Goal: Transaction & Acquisition: Purchase product/service

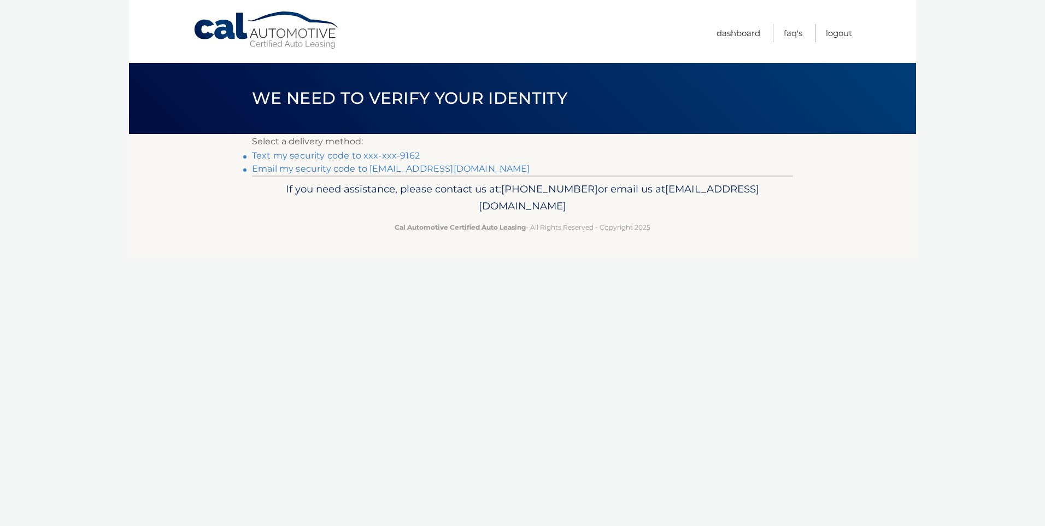
click at [382, 152] on link "Text my security code to xxx-xxx-9162" at bounding box center [336, 155] width 168 height 10
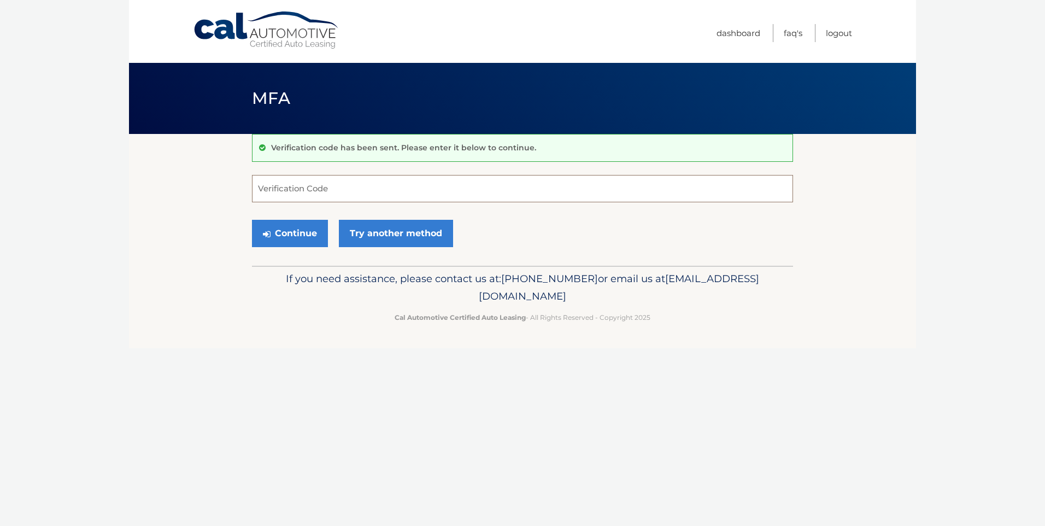
click at [382, 186] on input "Verification Code" at bounding box center [522, 188] width 541 height 27
type input "336300"
click at [306, 236] on button "Continue" at bounding box center [290, 233] width 76 height 27
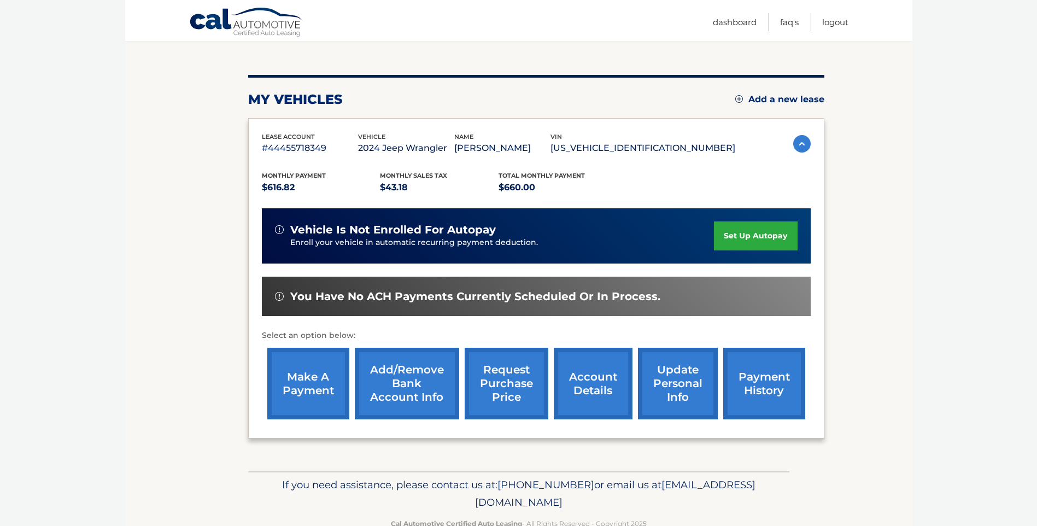
scroll to position [109, 0]
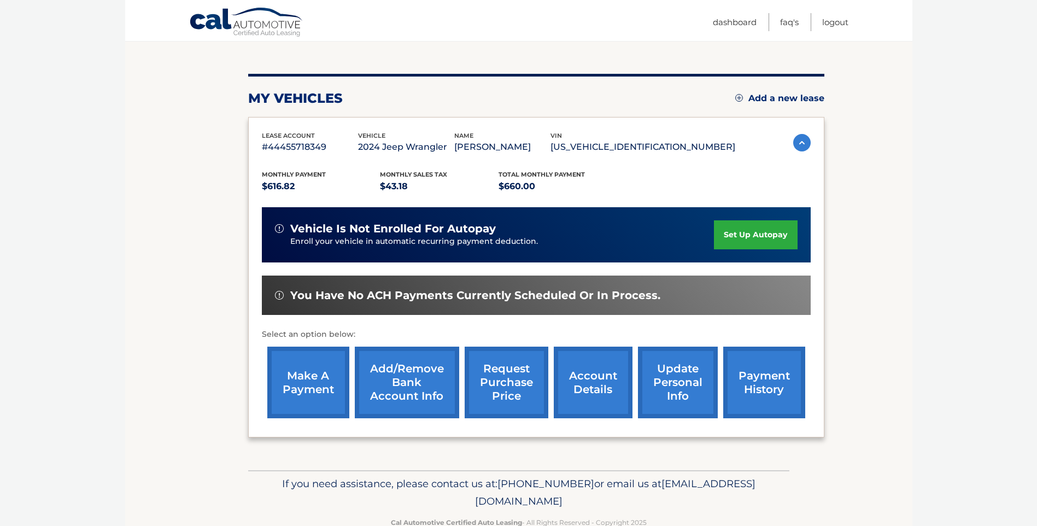
click at [308, 386] on link "make a payment" at bounding box center [308, 383] width 82 height 72
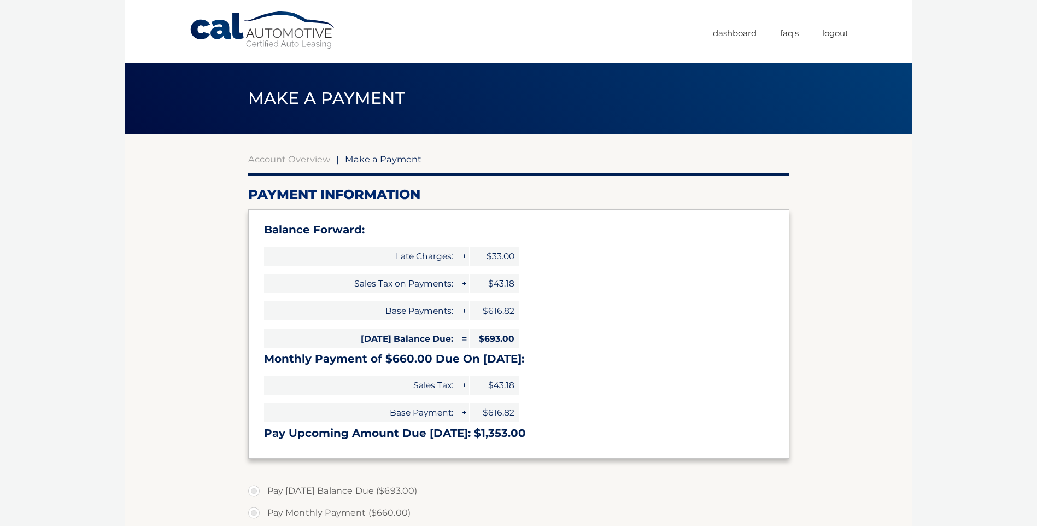
select select "YjhmYTBhY2ItZmE1My00MjUyLWIyZjktYjdiOWU3Y2I2YzAz"
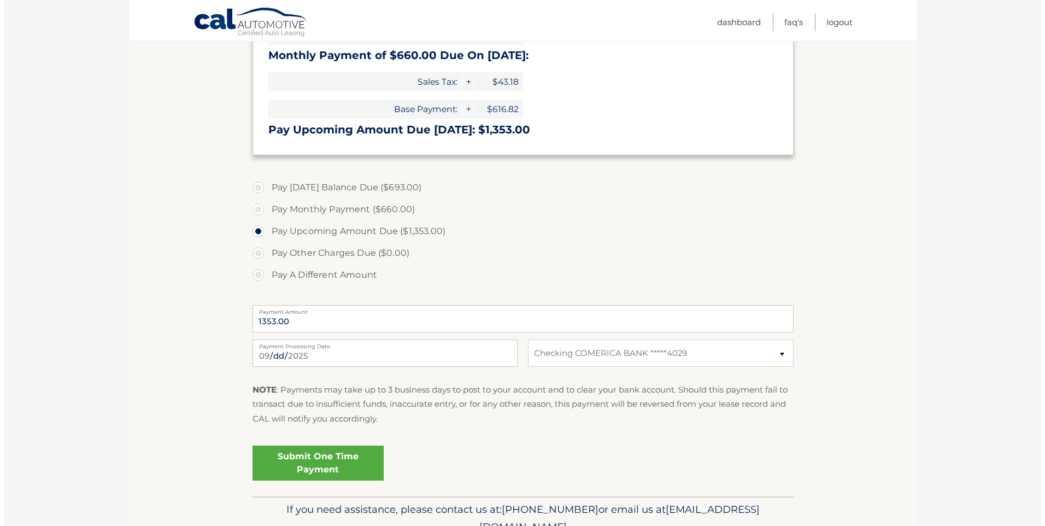
scroll to position [328, 0]
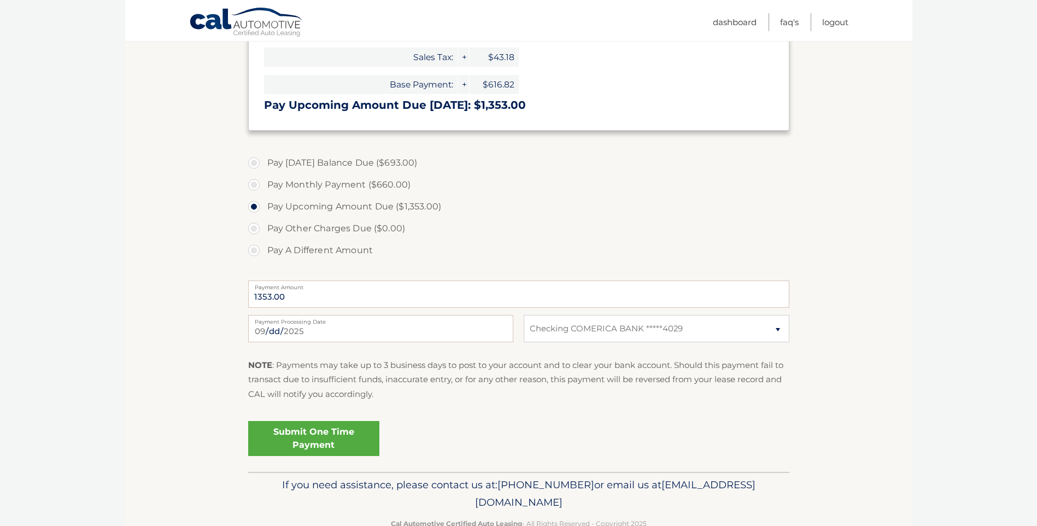
click at [355, 435] on link "Submit One Time Payment" at bounding box center [313, 438] width 131 height 35
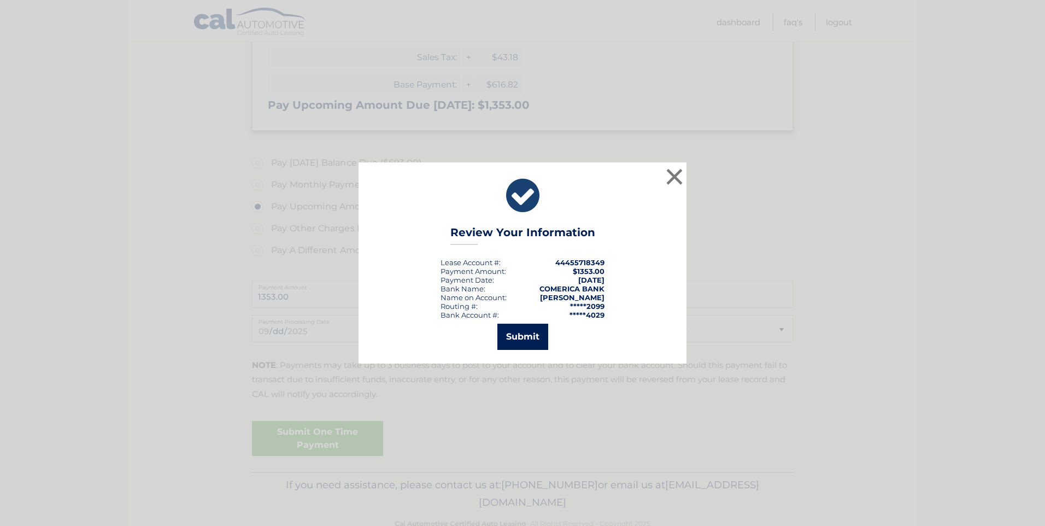
click at [529, 333] on button "Submit" at bounding box center [522, 337] width 51 height 26
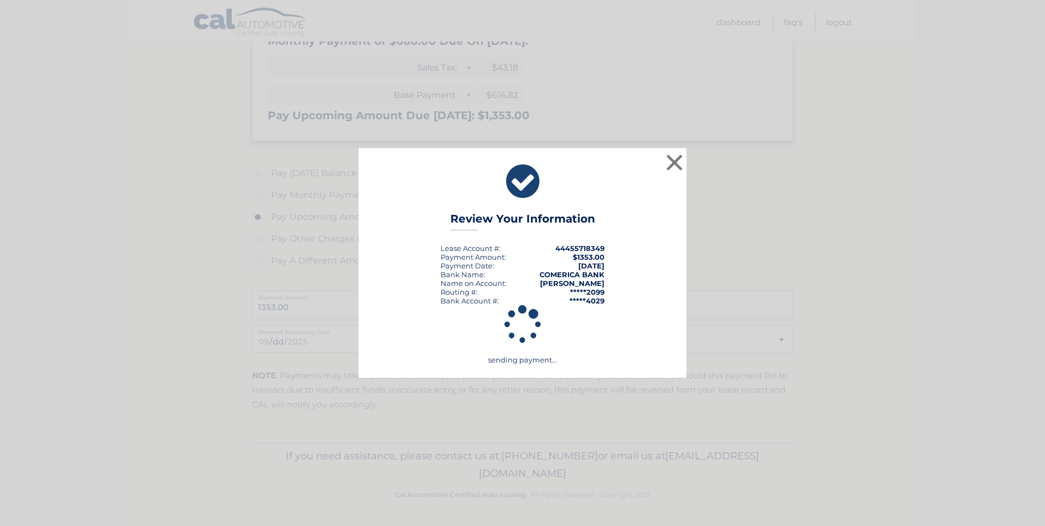
scroll to position [318, 0]
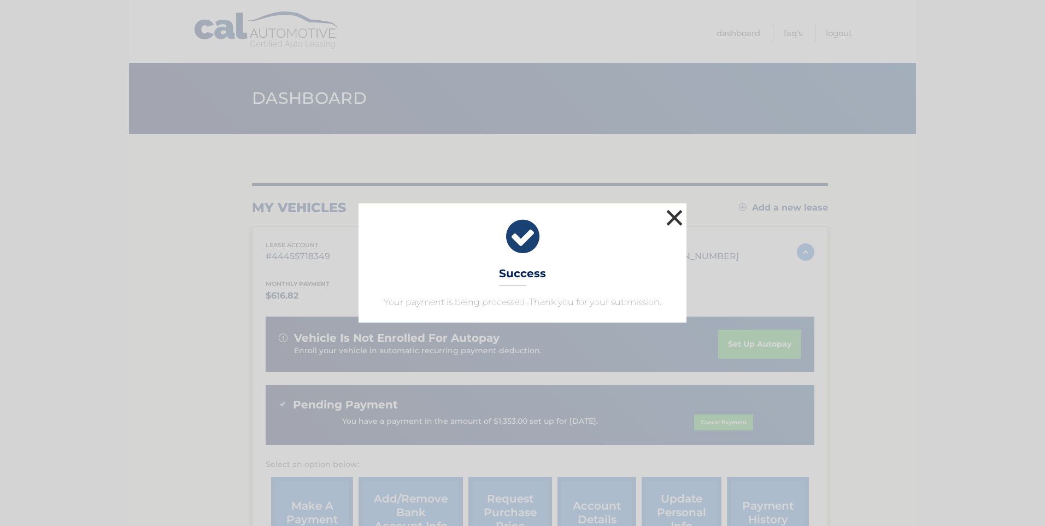
click at [673, 222] on button "×" at bounding box center [675, 218] width 22 height 22
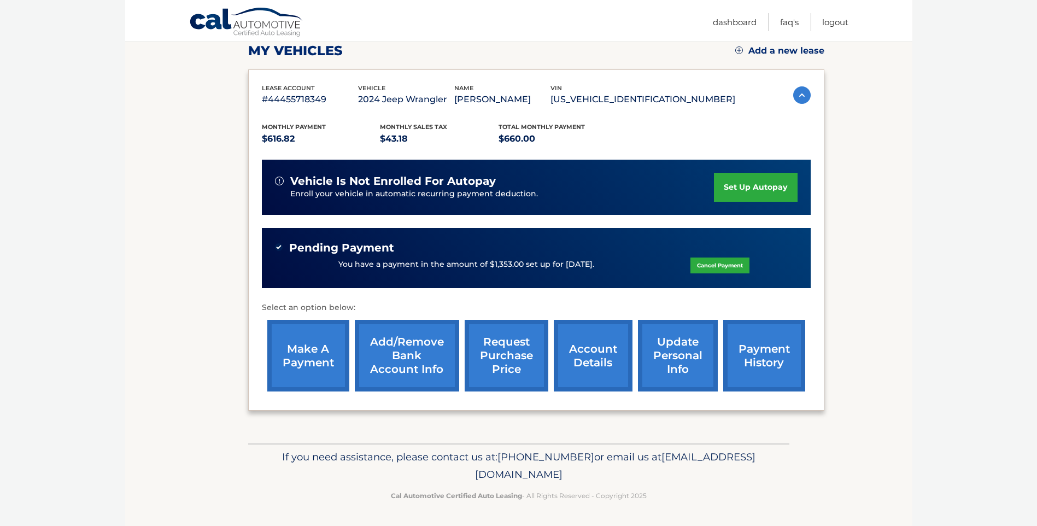
scroll to position [157, 0]
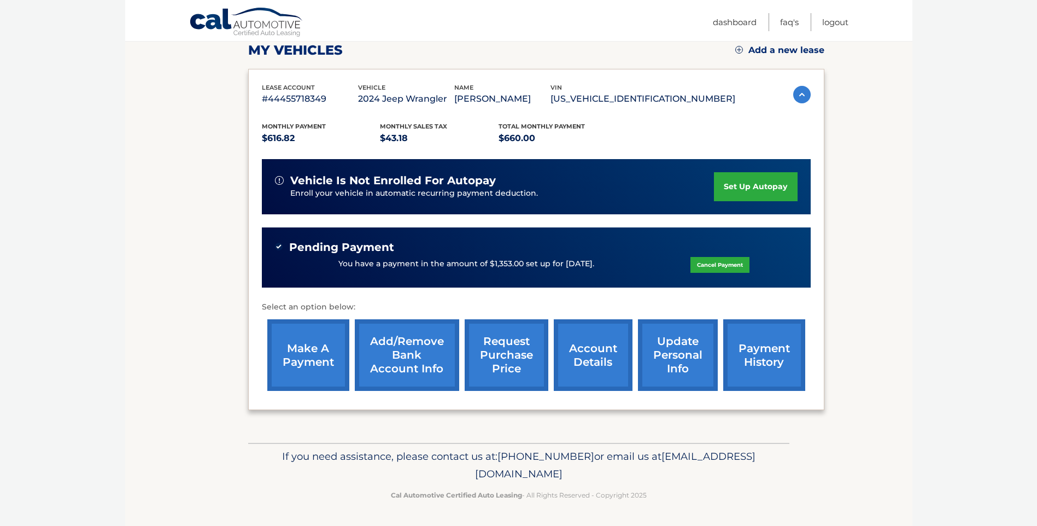
click at [769, 347] on link "payment history" at bounding box center [764, 355] width 82 height 72
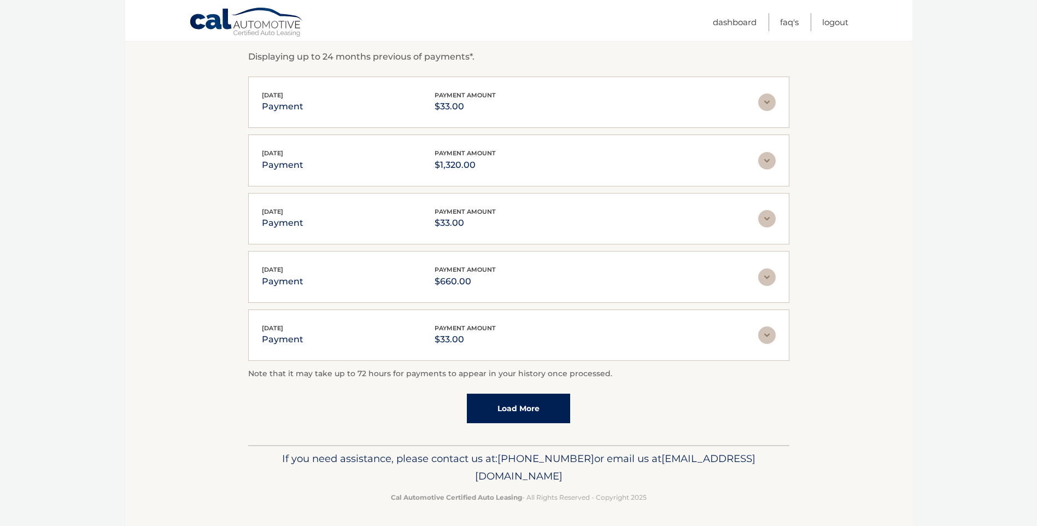
scroll to position [192, 0]
click at [512, 385] on div "Note that it may take up to 72 hours for payments to appear in your history onc…" at bounding box center [518, 393] width 541 height 56
click at [508, 406] on link "Load More" at bounding box center [518, 406] width 103 height 30
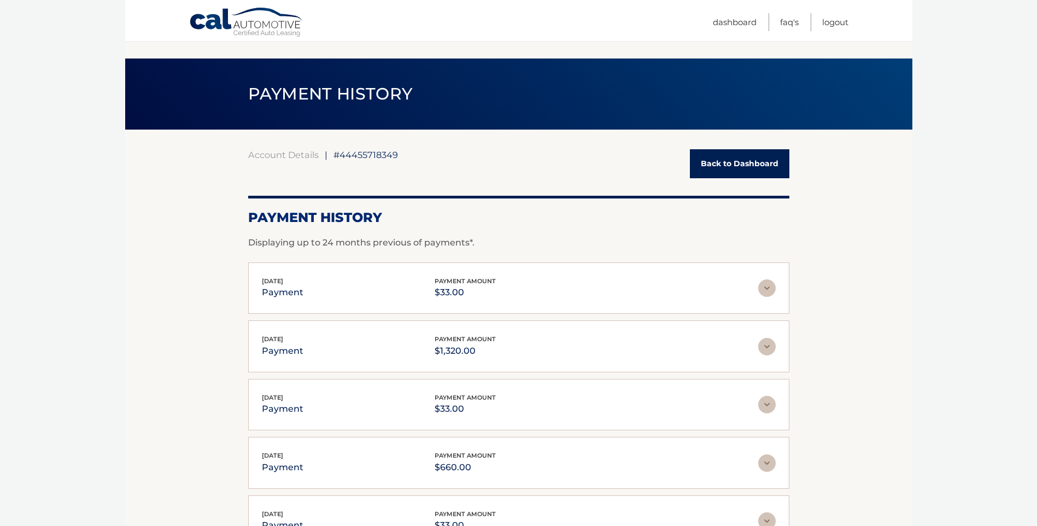
scroll to position [0, 0]
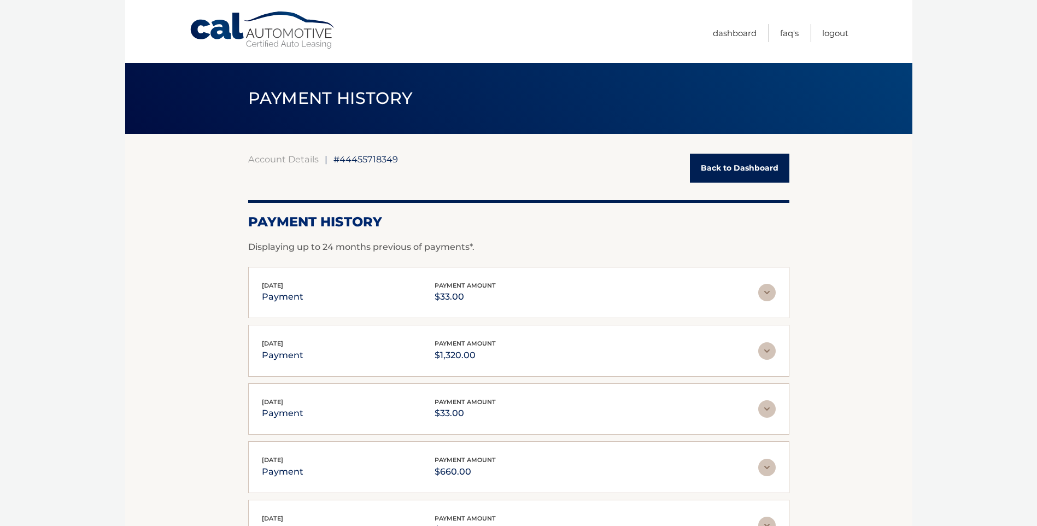
click at [732, 163] on link "Back to Dashboard" at bounding box center [739, 168] width 99 height 29
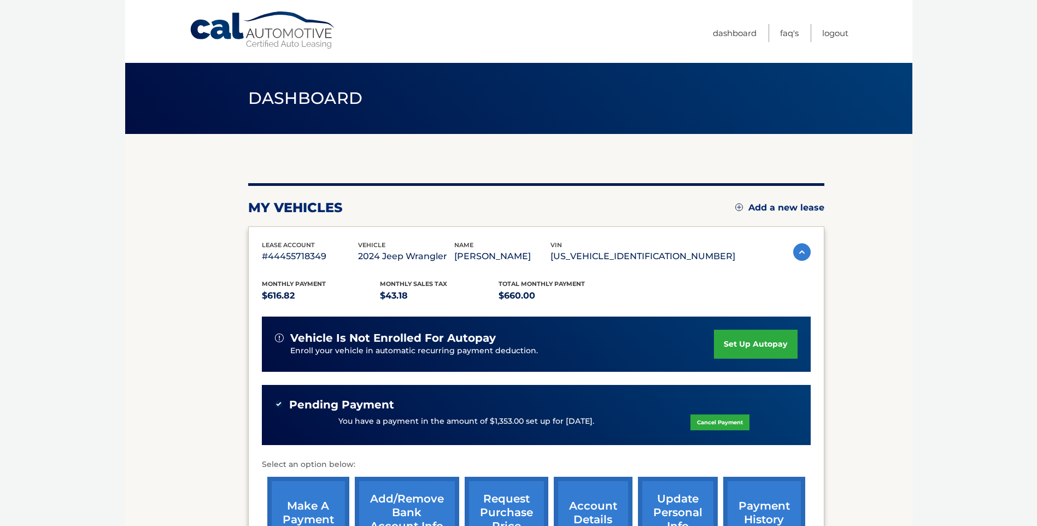
click at [759, 347] on link "set up autopay" at bounding box center [755, 344] width 83 height 29
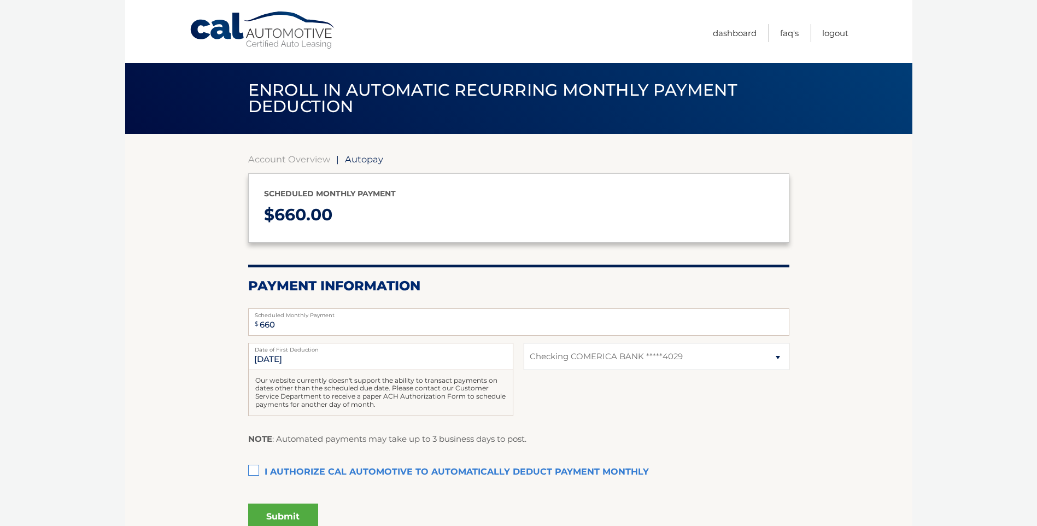
select select "YjhmYTBhY2ItZmE1My00MjUyLWIyZjktYjdiOWU3Y2I2YzAz"
click at [358, 365] on input "[DATE]" at bounding box center [380, 356] width 265 height 27
click at [257, 362] on input "[DATE]" at bounding box center [380, 356] width 265 height 27
click at [332, 360] on input "[DATE]" at bounding box center [380, 356] width 265 height 27
click at [332, 359] on input "[DATE]" at bounding box center [380, 356] width 265 height 27
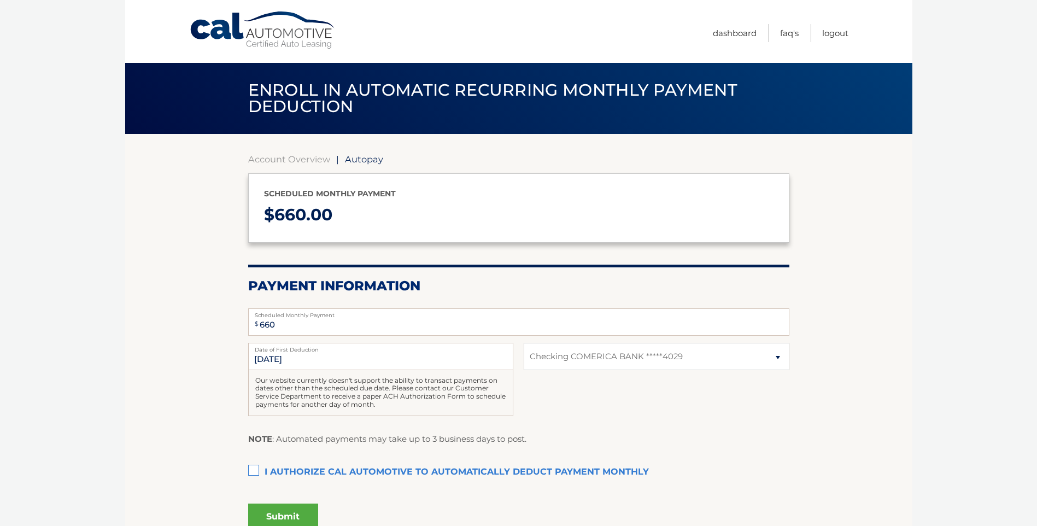
click at [541, 384] on div "[DATE] Date of First Deduction Our website currently doesn't support the abilit…" at bounding box center [518, 385] width 541 height 85
click at [264, 360] on input "[DATE]" at bounding box center [380, 356] width 265 height 27
click at [738, 35] on link "Dashboard" at bounding box center [735, 33] width 44 height 18
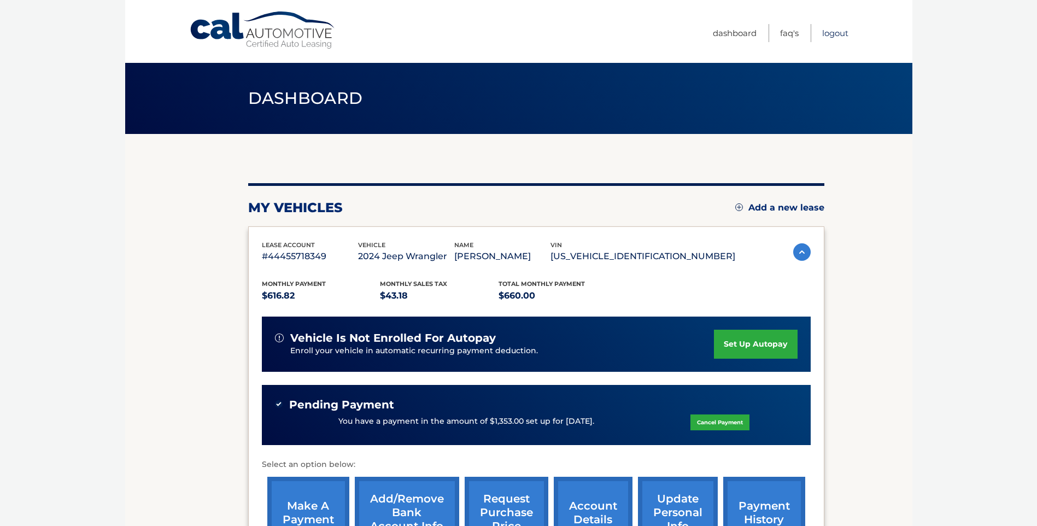
click at [839, 36] on link "Logout" at bounding box center [835, 33] width 26 height 18
